Goal: Task Accomplishment & Management: Use online tool/utility

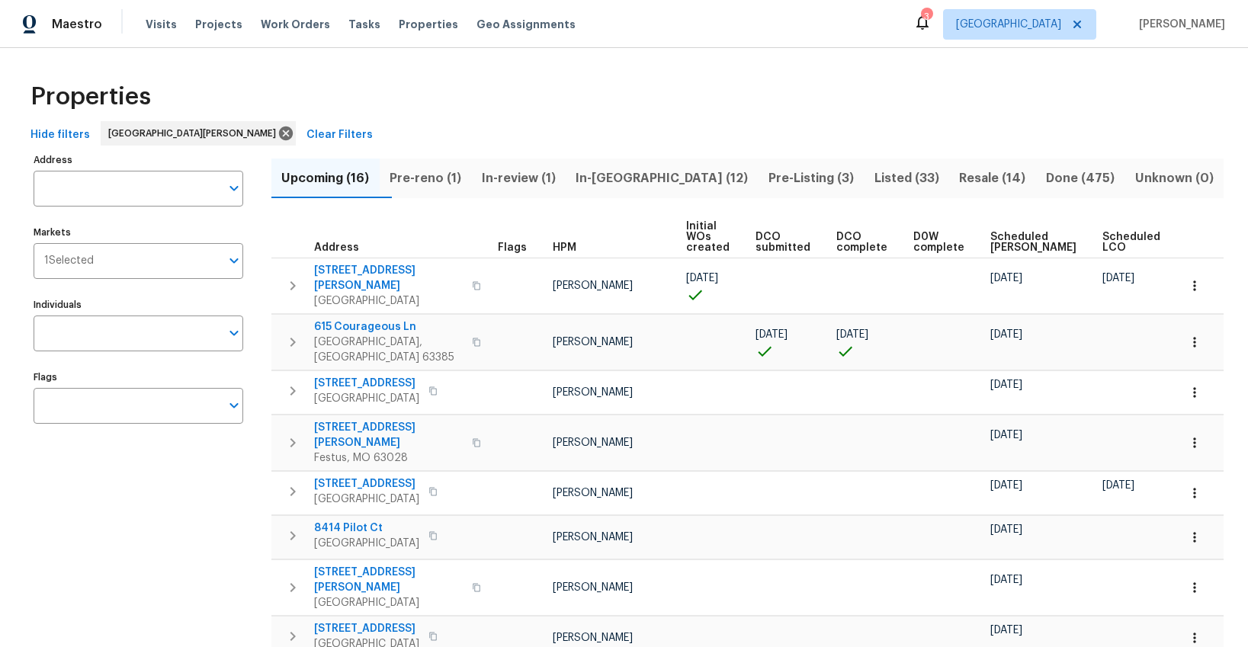
scroll to position [15, 0]
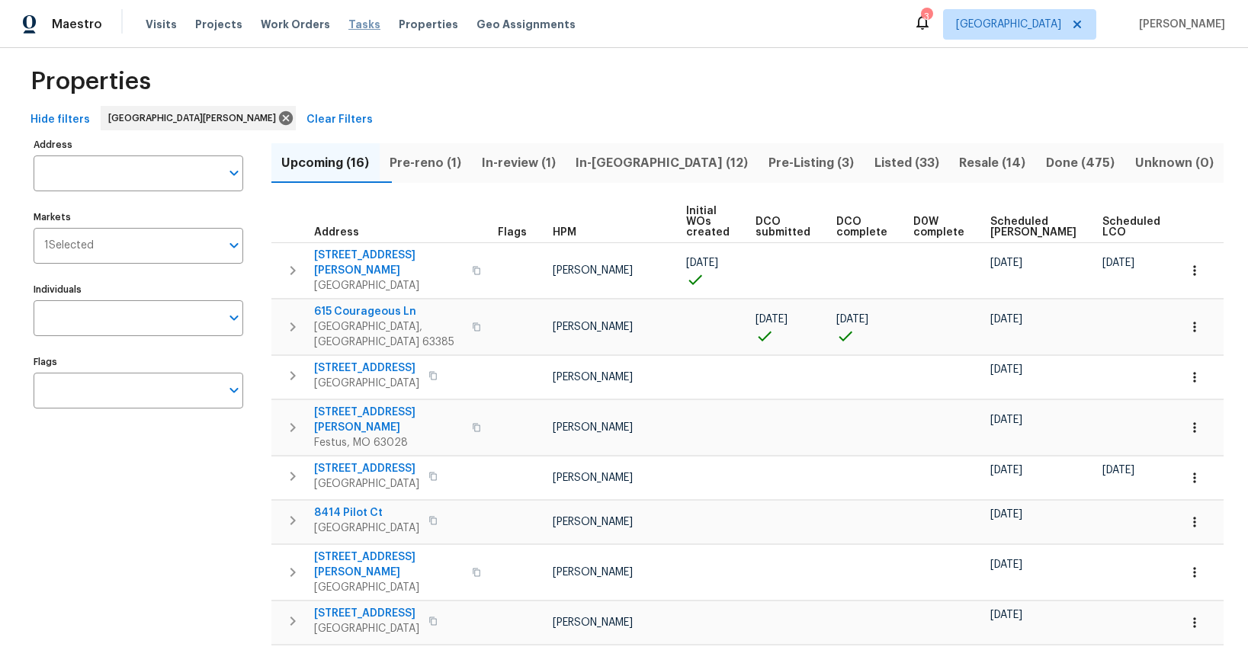
click at [350, 22] on span "Tasks" at bounding box center [364, 24] width 32 height 11
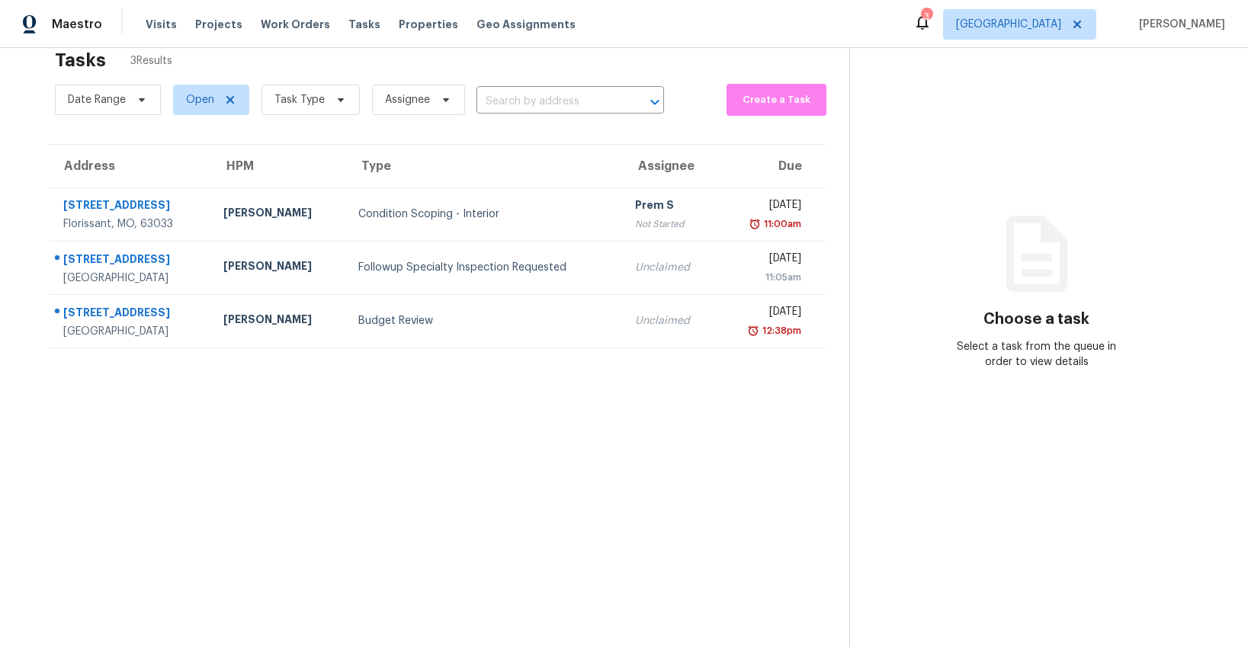
scroll to position [34, 0]
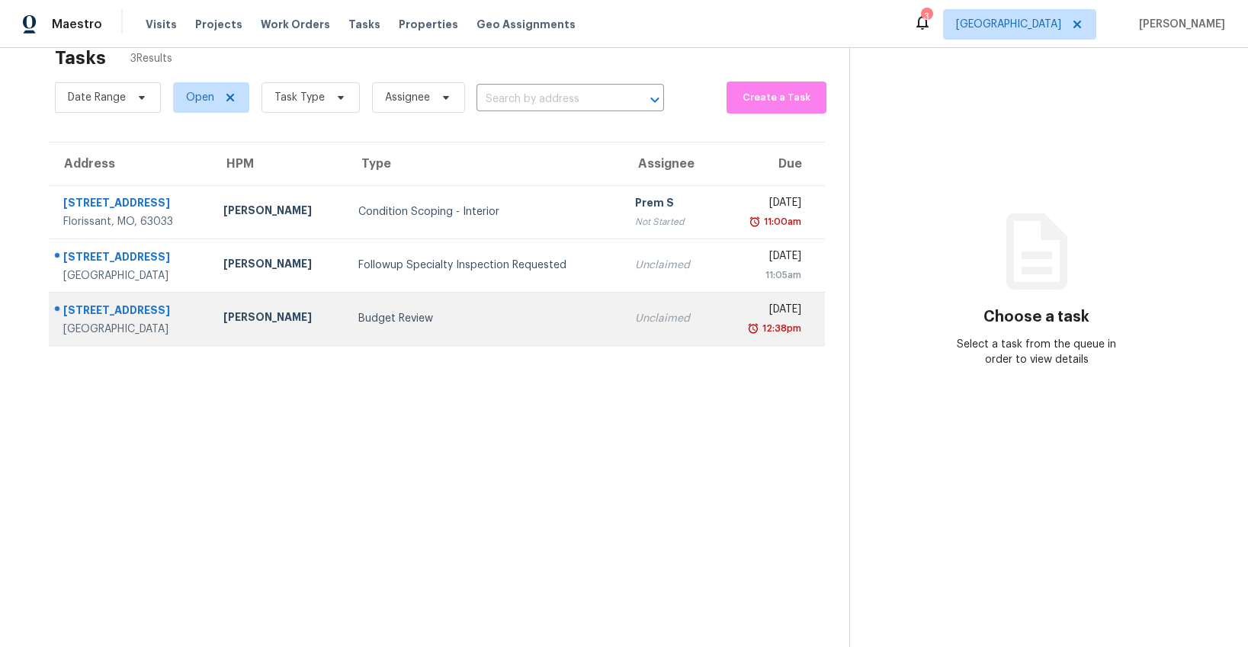
click at [371, 312] on div "Budget Review" at bounding box center [484, 318] width 253 height 15
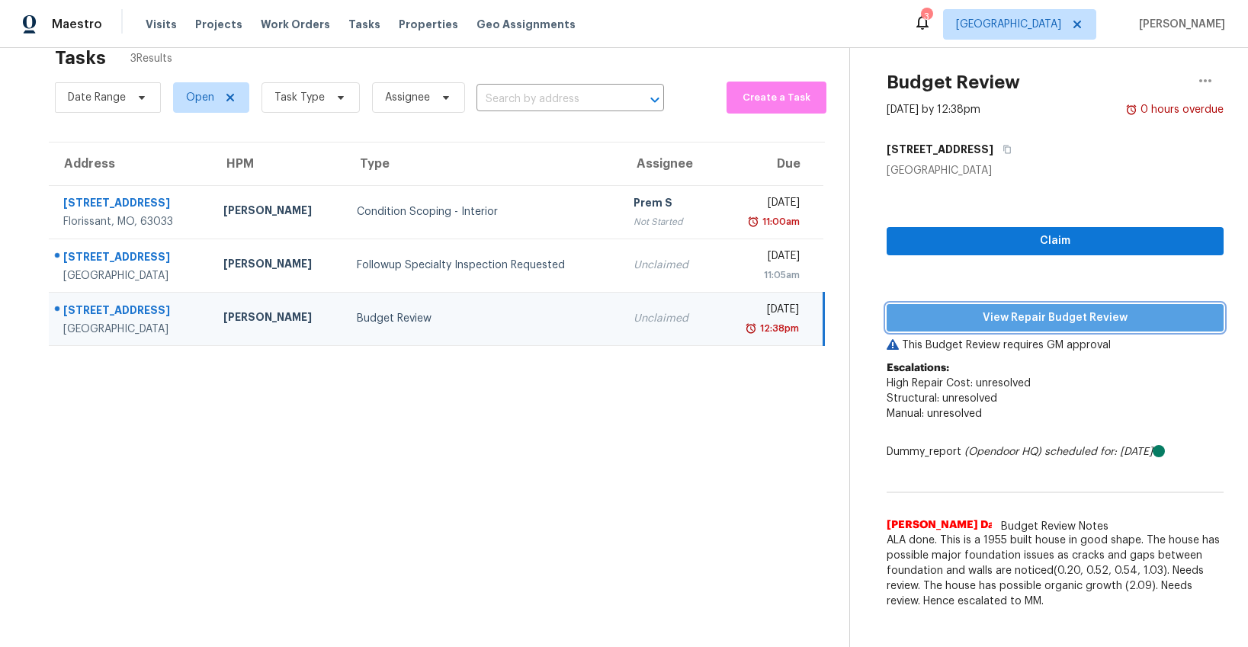
click at [935, 313] on span "View Repair Budget Review" at bounding box center [1055, 318] width 313 height 19
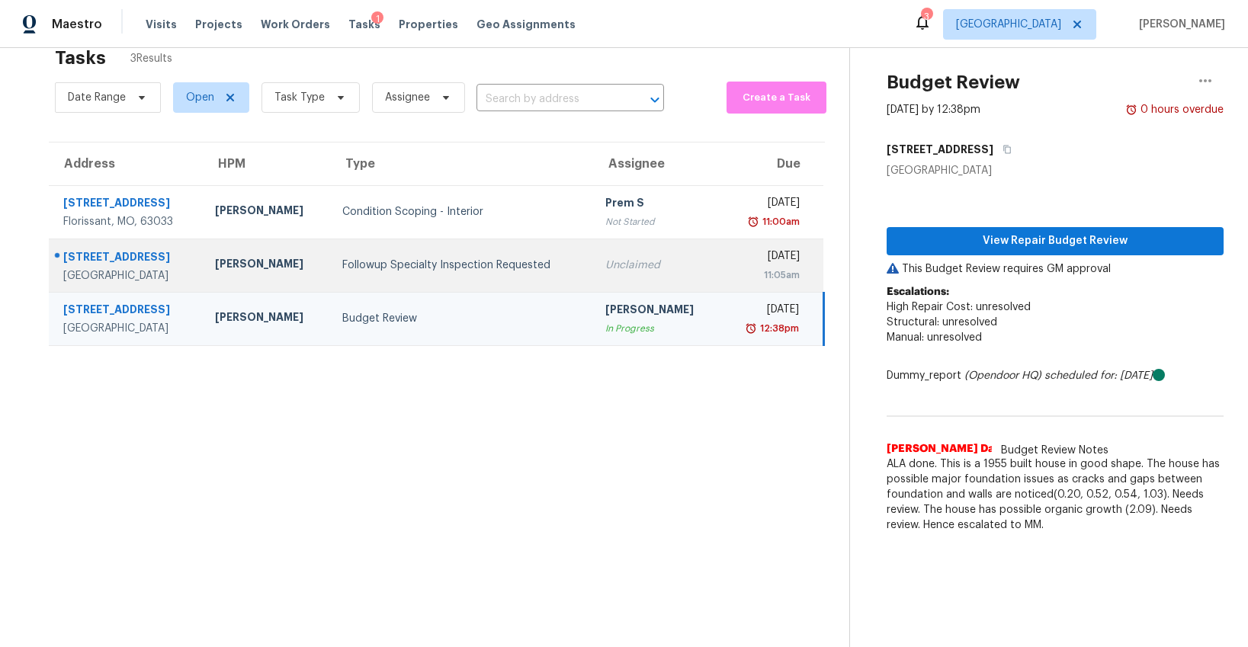
click at [425, 264] on div "Followup Specialty Inspection Requested" at bounding box center [461, 265] width 239 height 15
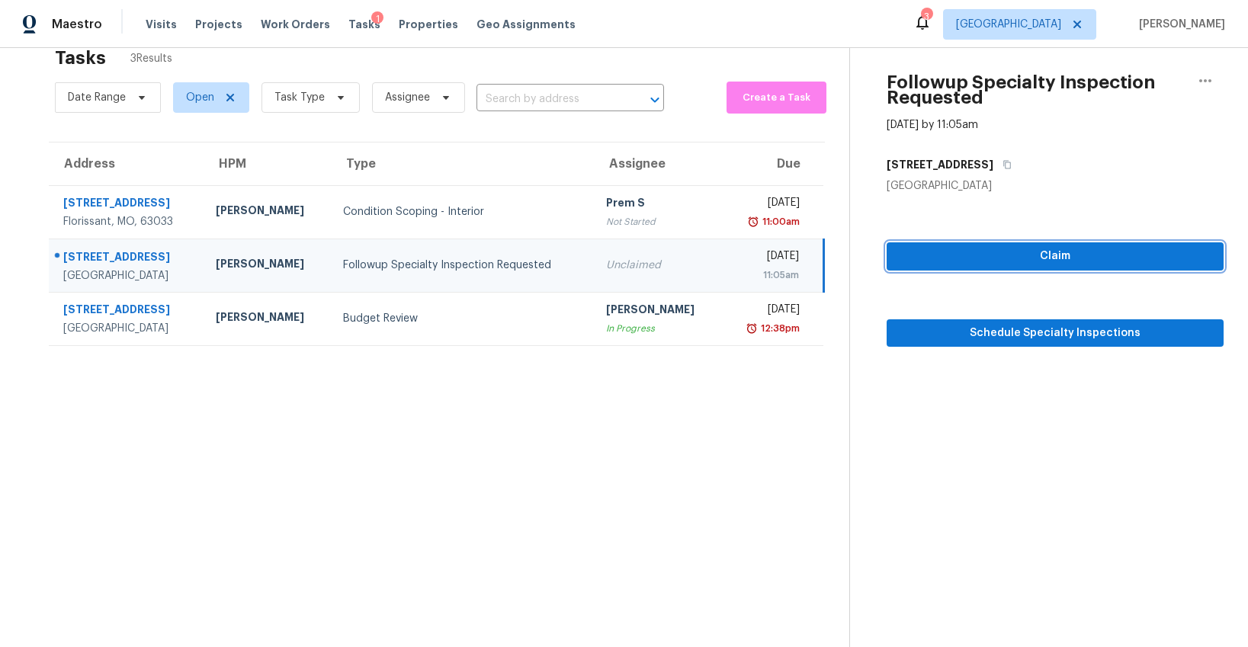
click at [989, 260] on span "Claim" at bounding box center [1055, 256] width 313 height 19
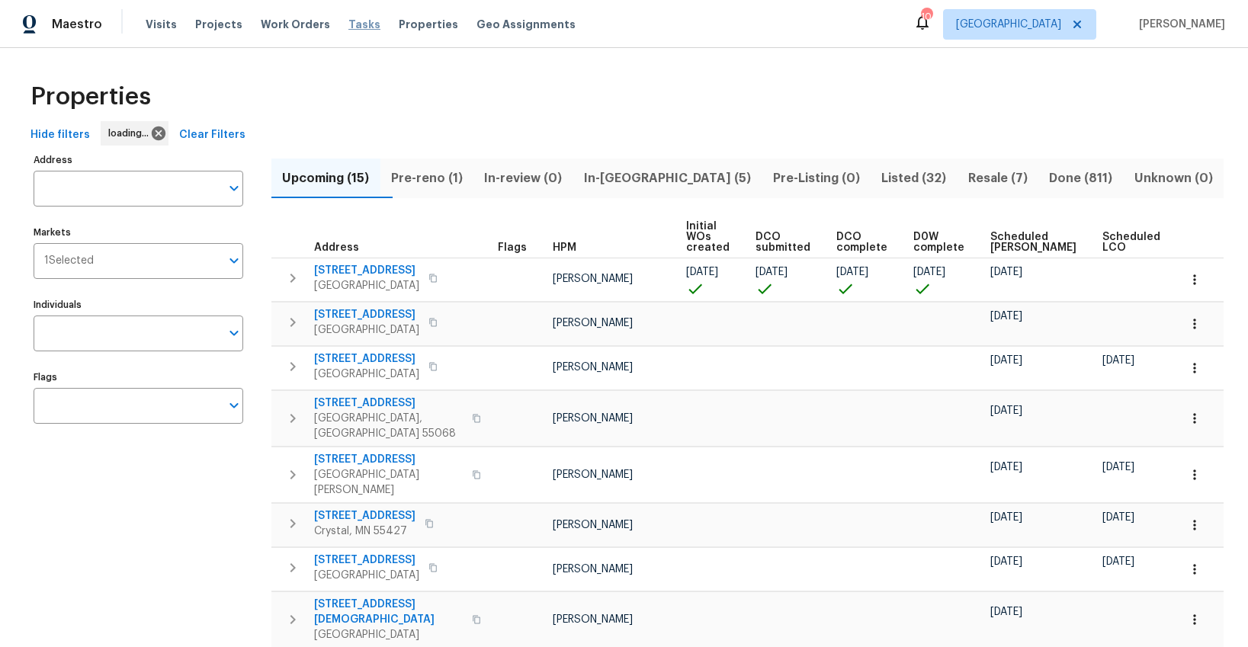
click at [348, 24] on span "Tasks" at bounding box center [364, 24] width 32 height 11
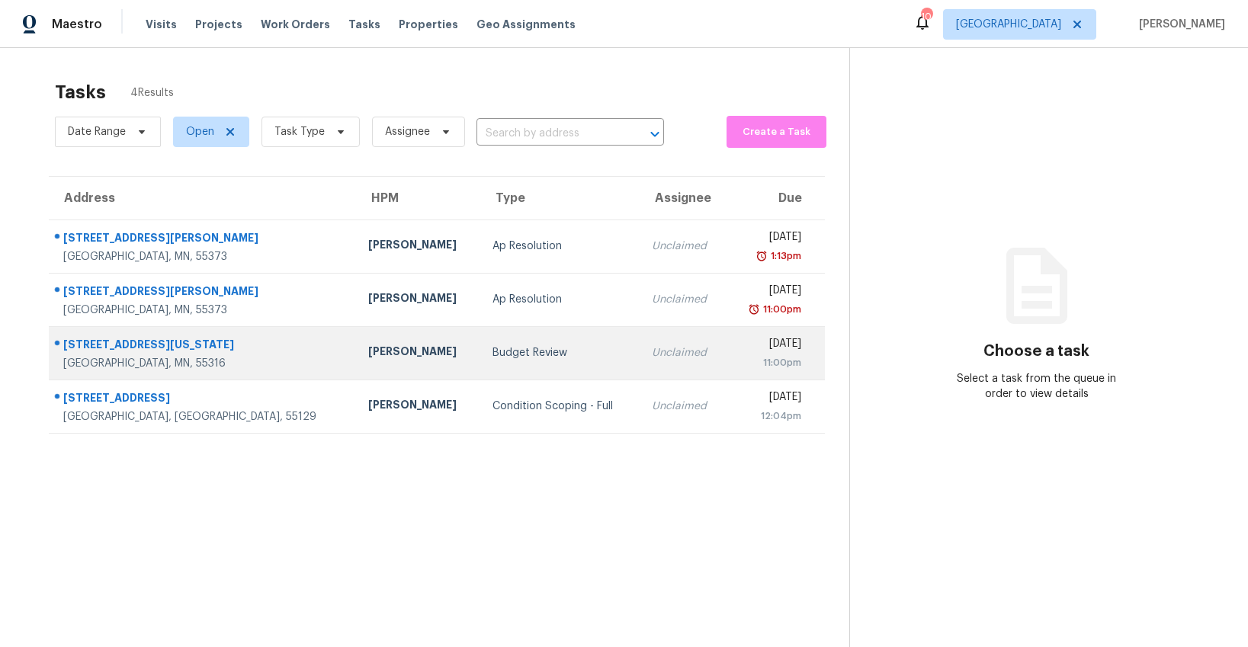
click at [480, 361] on td "Budget Review" at bounding box center [559, 352] width 159 height 53
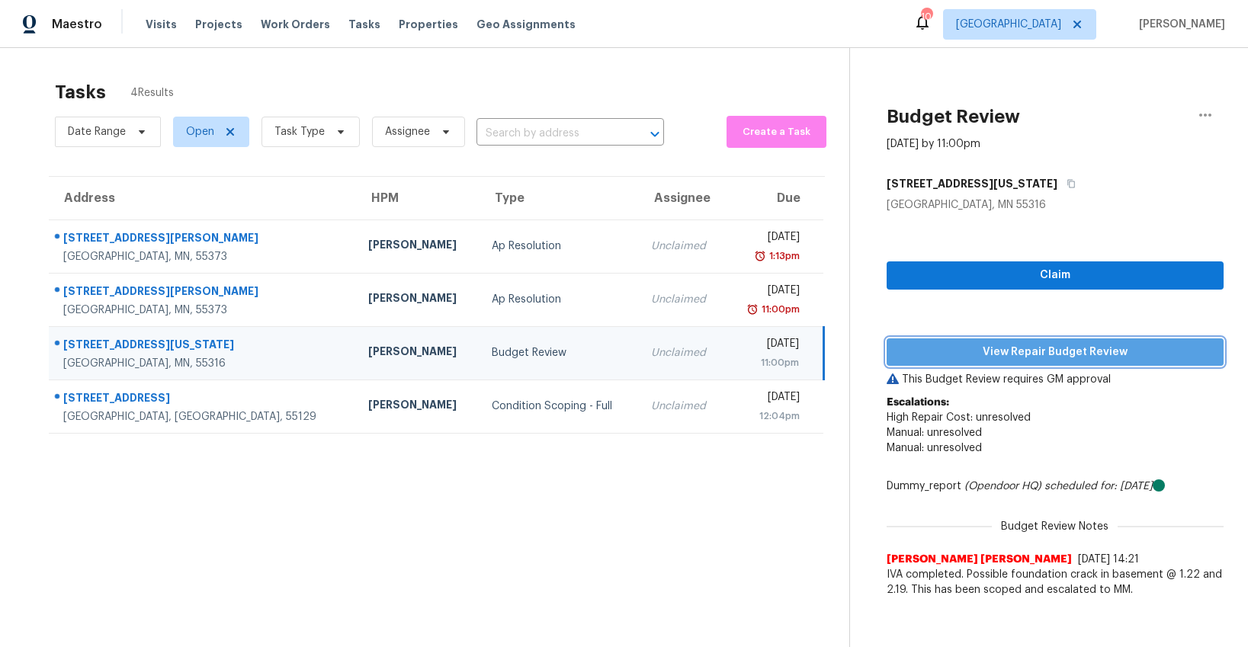
click at [939, 365] on button "View Repair Budget Review" at bounding box center [1055, 353] width 337 height 28
